Goal: Navigation & Orientation: Find specific page/section

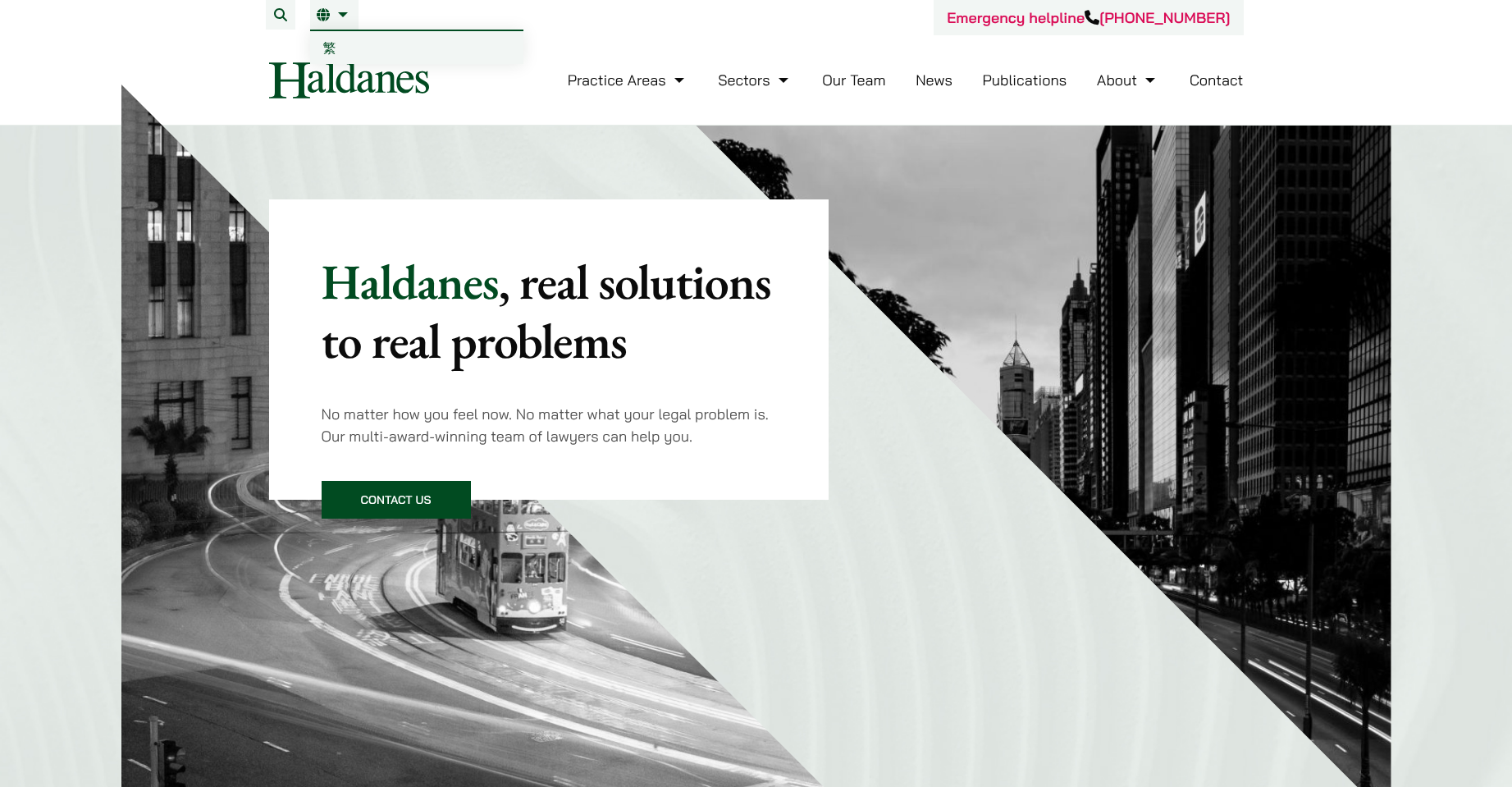
click at [348, 9] on link "EN" at bounding box center [334, 15] width 35 height 13
click at [345, 39] on link "繁" at bounding box center [416, 47] width 214 height 33
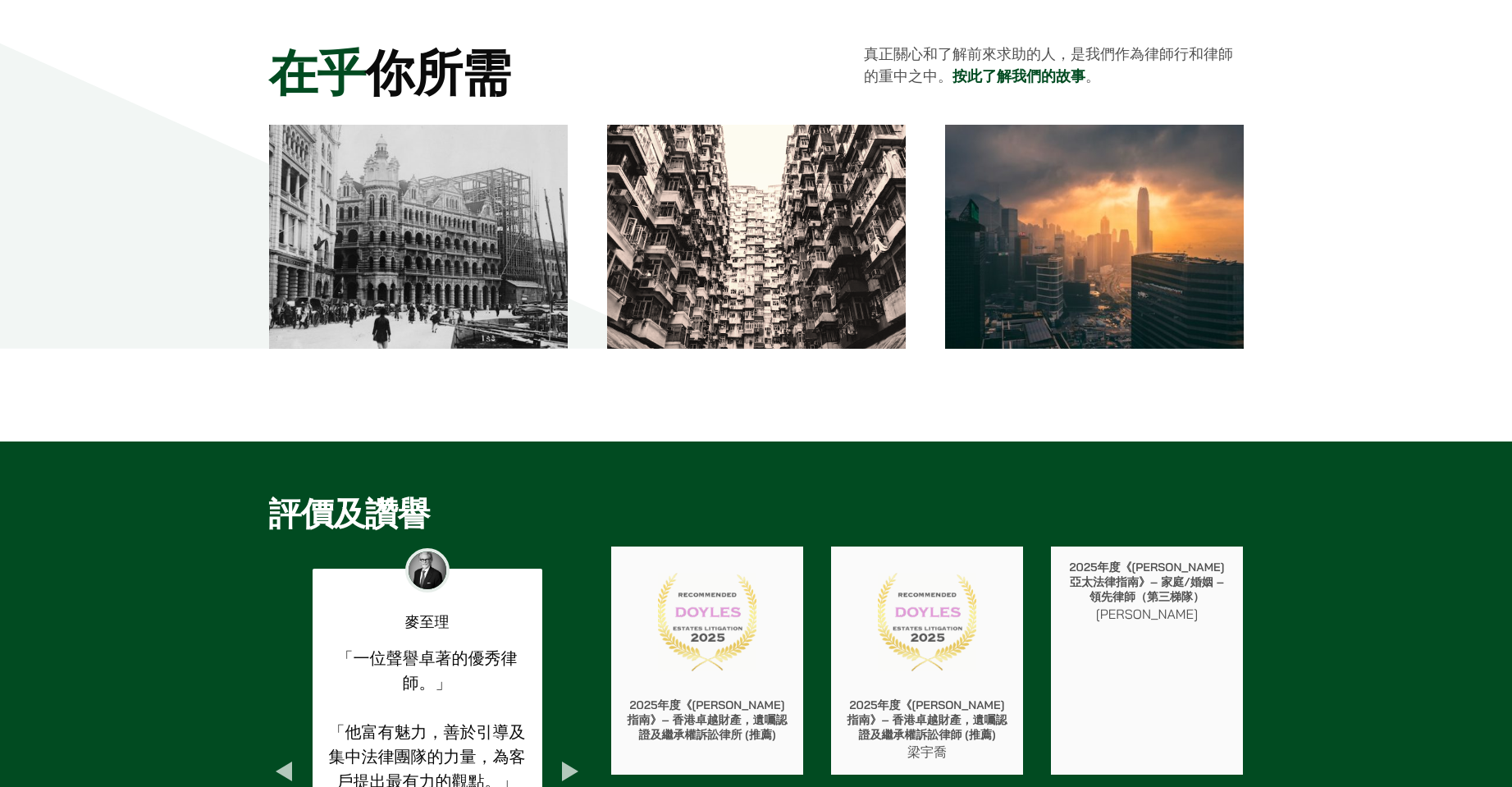
scroll to position [2297, 0]
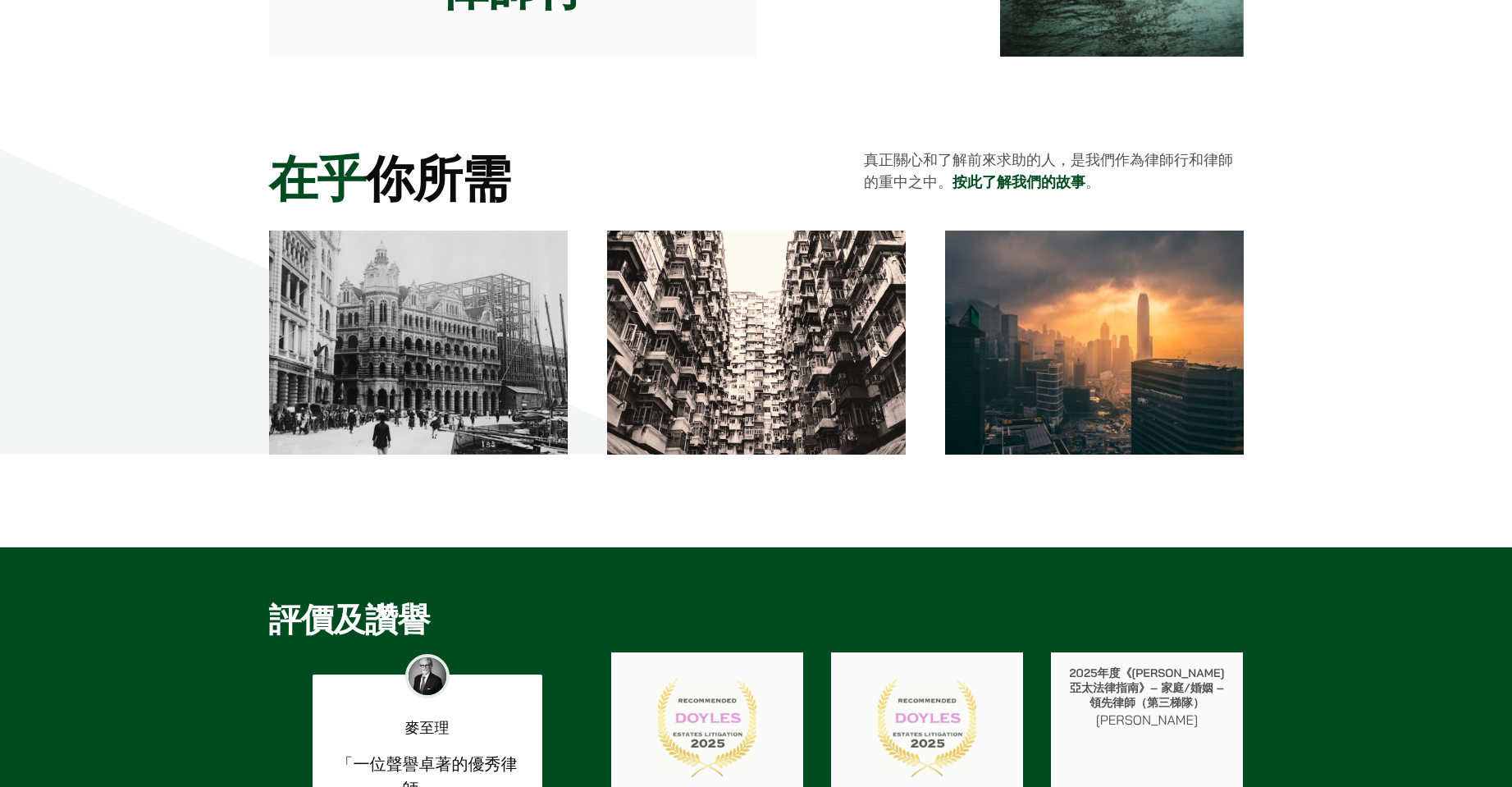
click at [999, 180] on link "按此了解我們的故事" at bounding box center [1019, 183] width 133 height 19
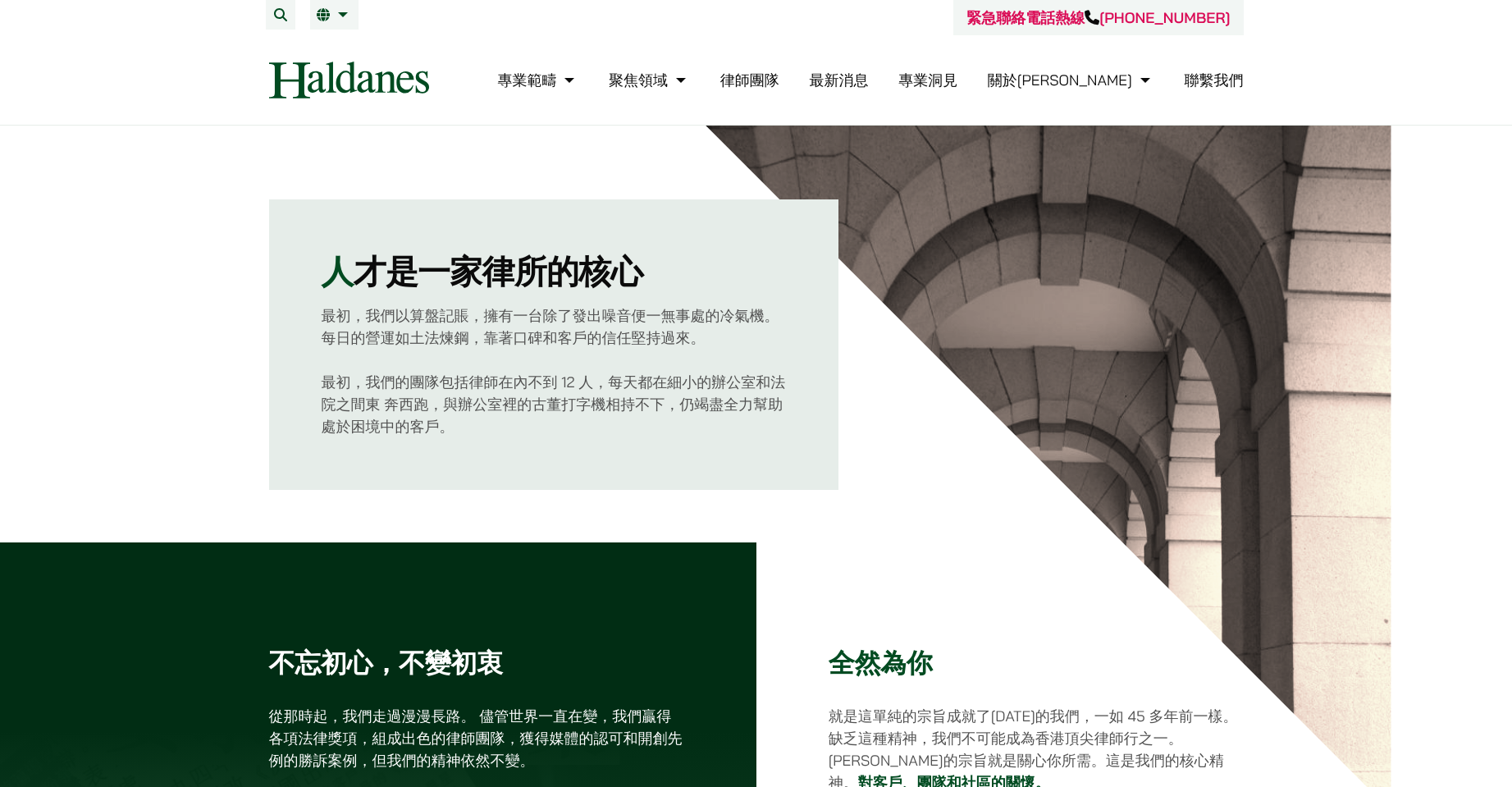
click at [779, 80] on link "律師團隊" at bounding box center [749, 80] width 59 height 19
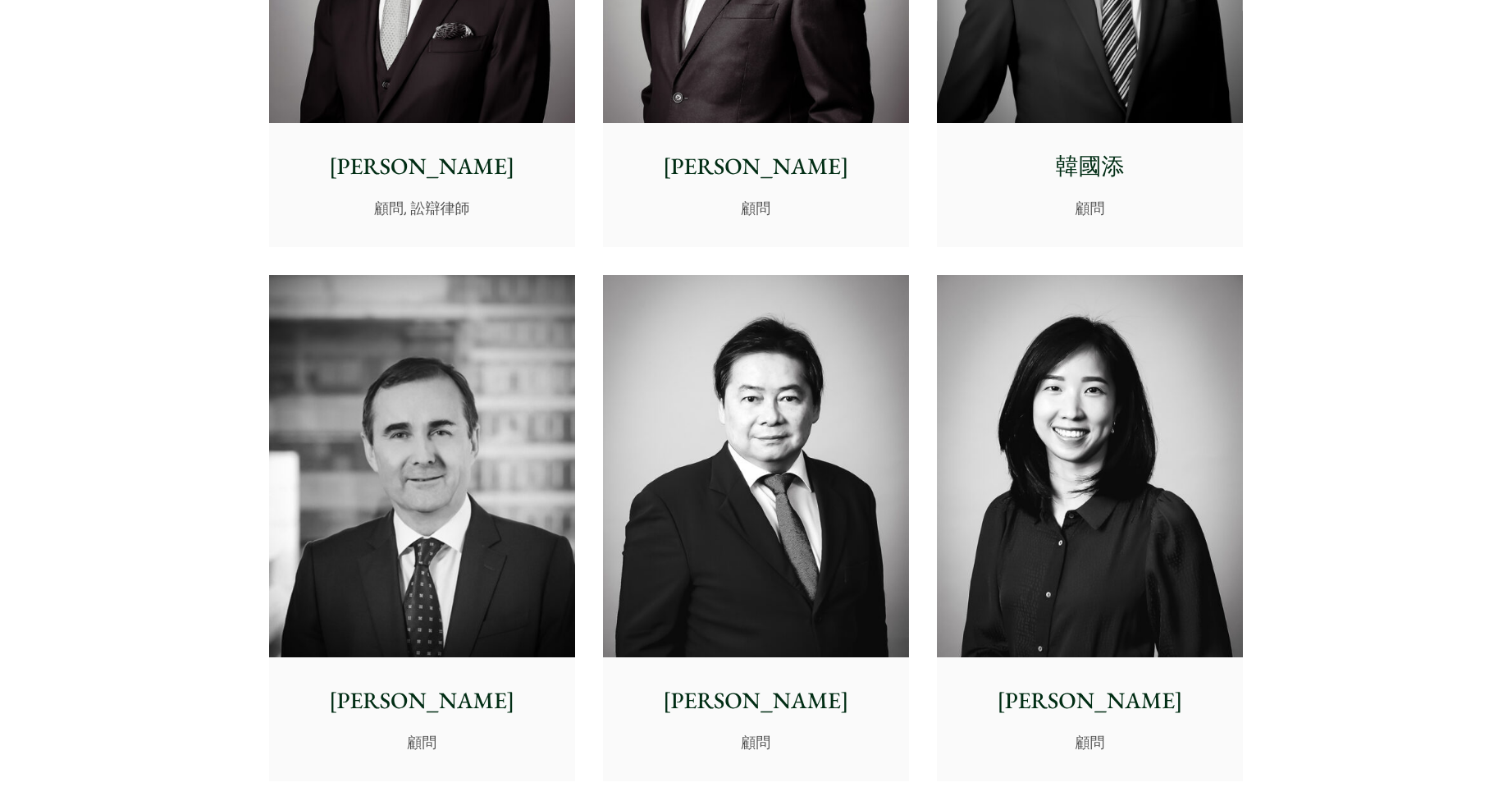
scroll to position [7958, 0]
